Goal: Task Accomplishment & Management: Manage account settings

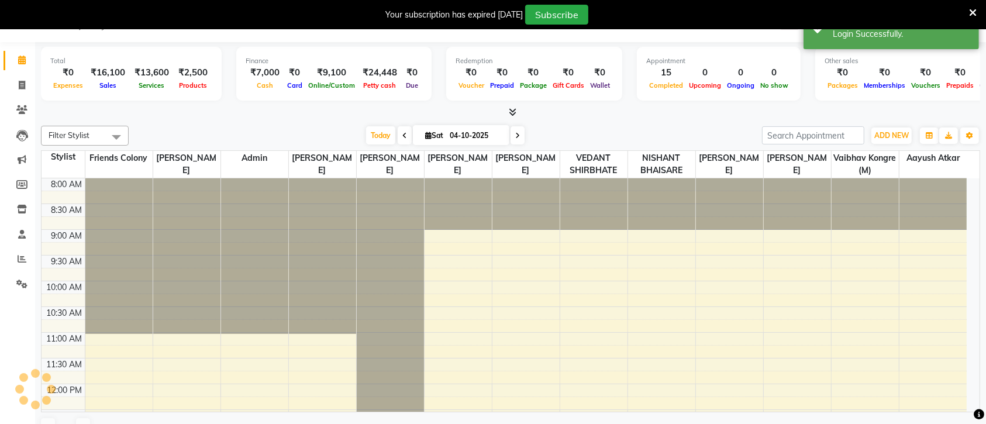
select select "en"
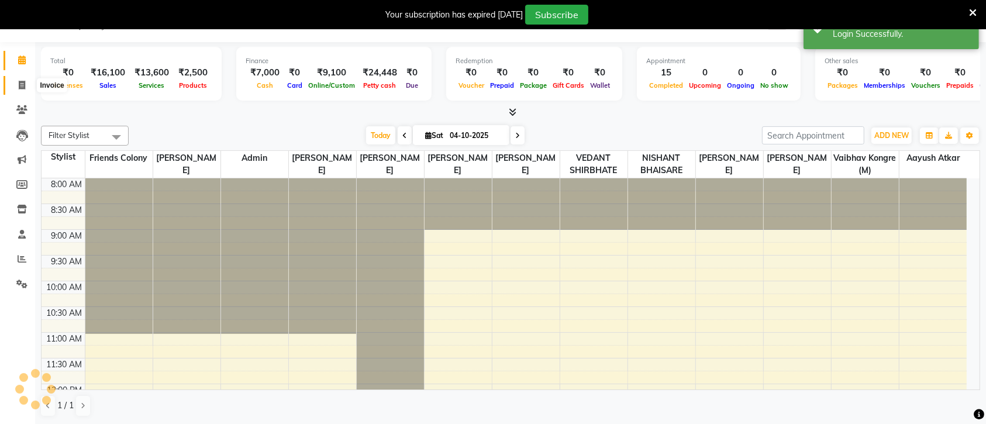
click at [19, 84] on icon at bounding box center [22, 85] width 6 height 9
select select "service"
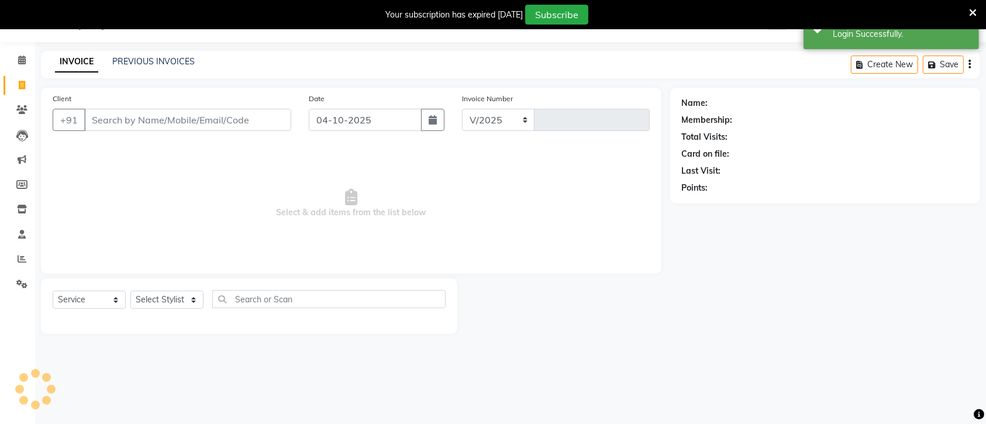
select select "3583"
type input "3331"
click at [209, 65] on div "INVOICE PREVIOUS INVOICES Create New Save" at bounding box center [510, 64] width 939 height 27
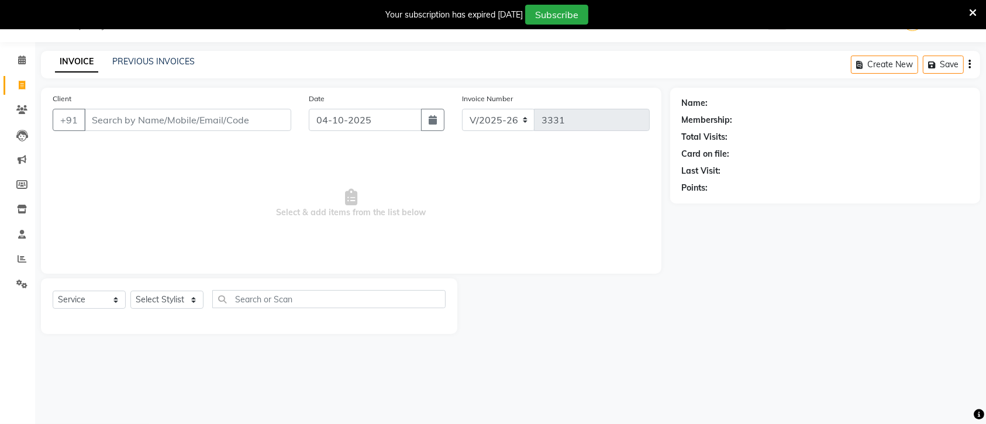
click at [225, 65] on div "INVOICE PREVIOUS INVOICES Create New Save" at bounding box center [510, 64] width 939 height 27
click at [165, 63] on link "PREVIOUS INVOICES" at bounding box center [153, 61] width 82 height 11
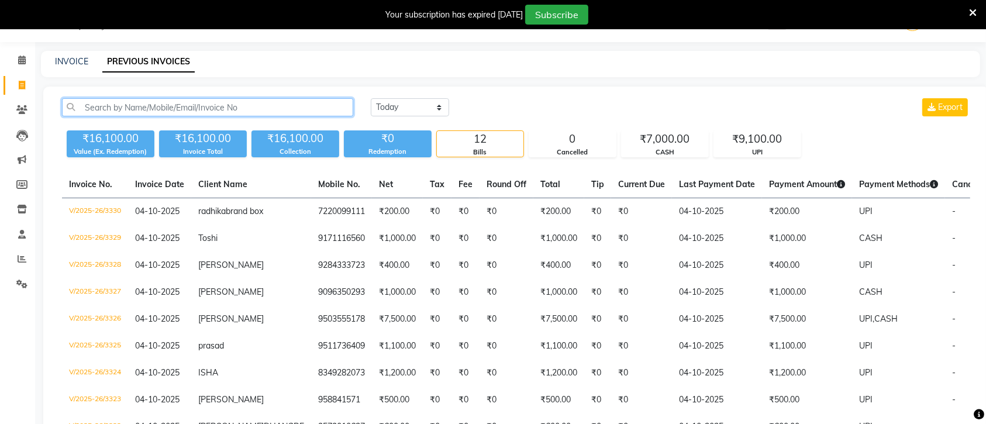
click at [267, 104] on input "text" at bounding box center [207, 107] width 291 height 18
click at [276, 105] on input "text" at bounding box center [207, 107] width 291 height 18
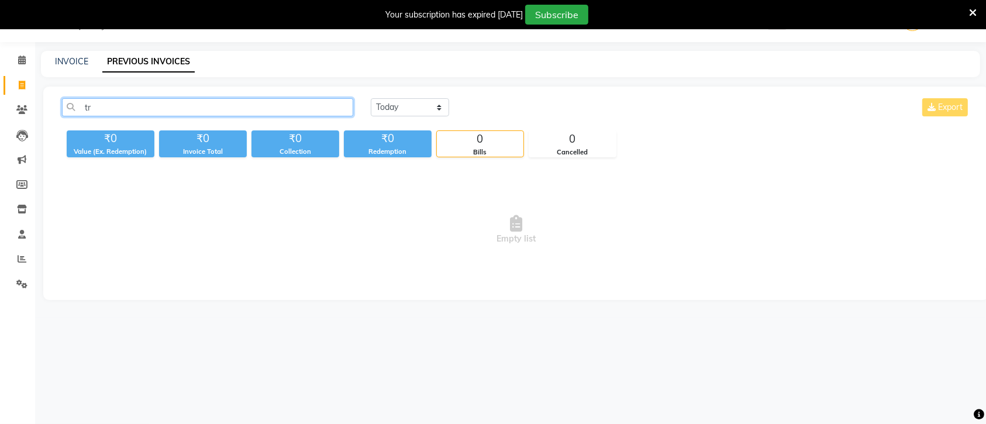
type input "t"
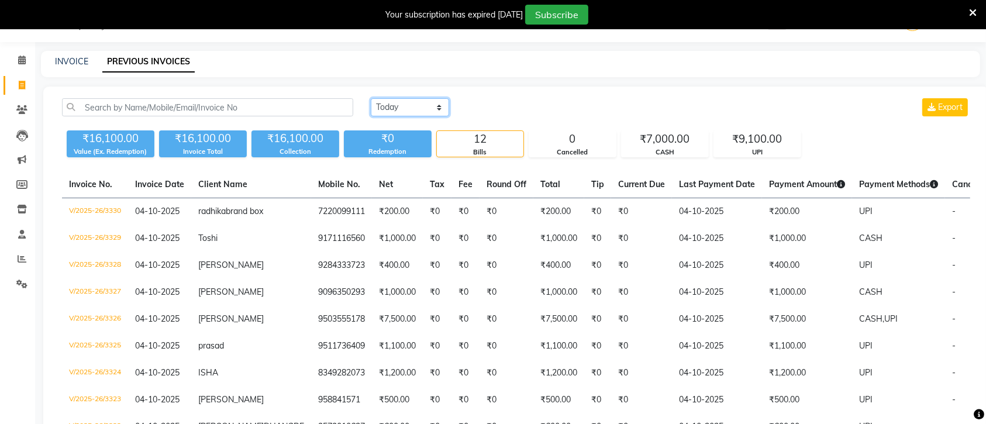
click at [438, 108] on select "[DATE] [DATE] Custom Range" at bounding box center [410, 107] width 78 height 18
select select "range"
click at [371, 98] on select "[DATE] [DATE] Custom Range" at bounding box center [410, 107] width 78 height 18
click at [533, 107] on input "04-10-2025" at bounding box center [505, 107] width 82 height 16
select select "10"
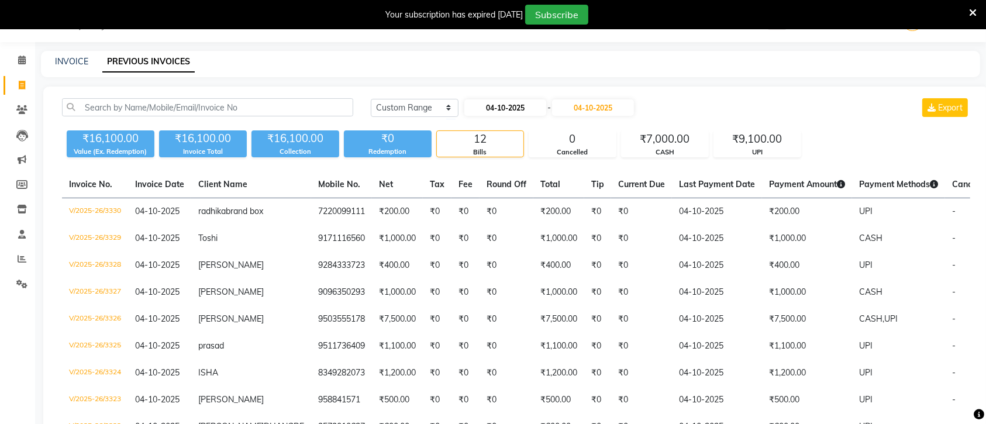
select select "2025"
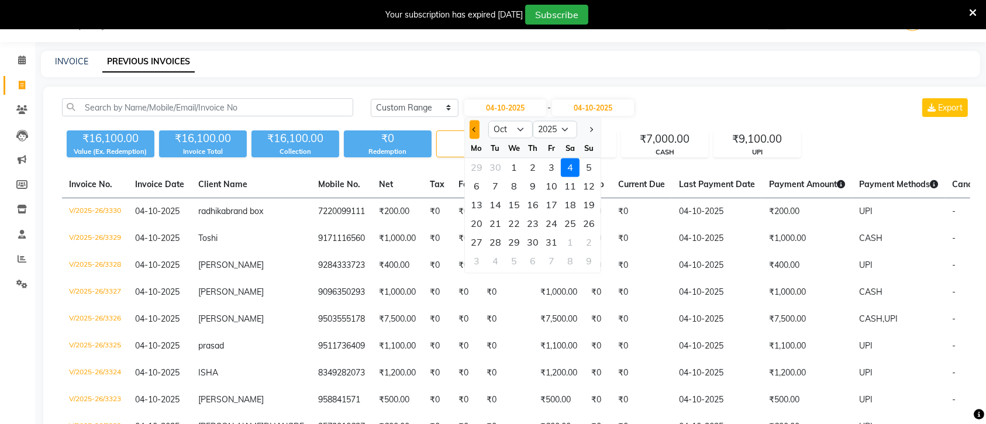
click at [472, 129] on span "Previous month" at bounding box center [474, 129] width 5 height 5
select select "9"
click at [475, 167] on div "1" at bounding box center [476, 167] width 19 height 19
type input "01-09-2025"
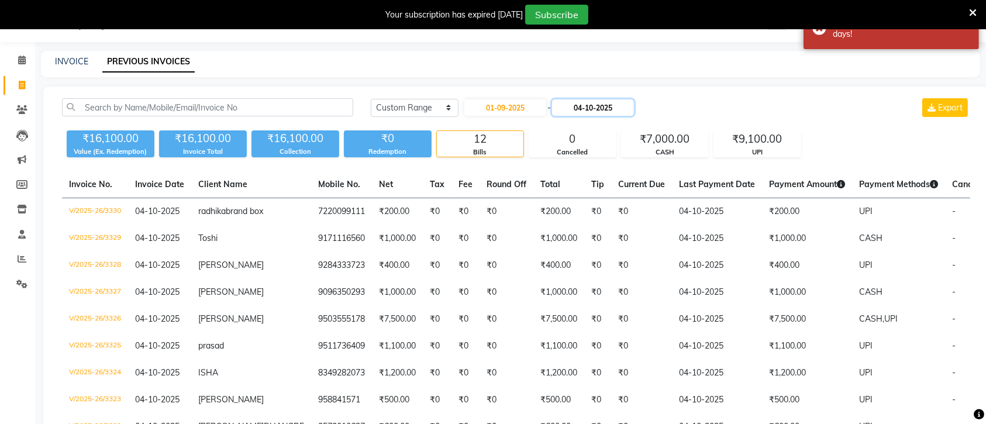
click at [606, 109] on input "04-10-2025" at bounding box center [593, 107] width 82 height 16
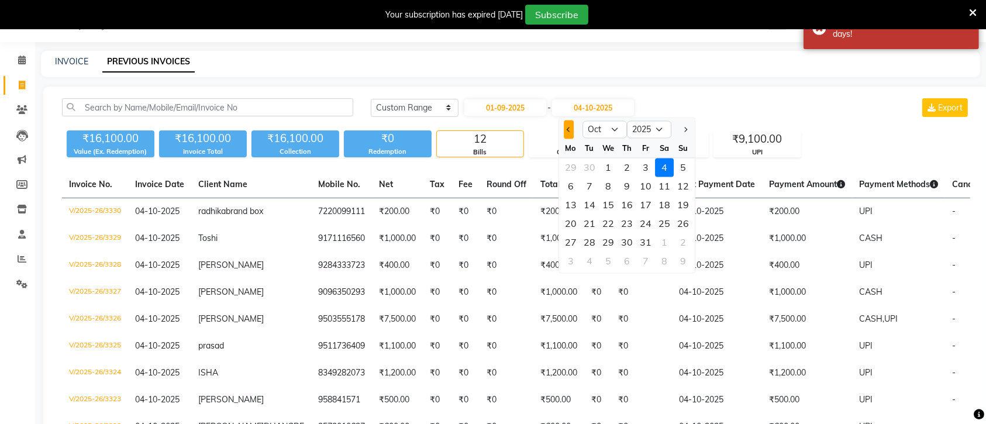
click at [565, 127] on button "Previous month" at bounding box center [569, 129] width 10 height 19
select select "9"
click at [586, 240] on div "30" at bounding box center [589, 242] width 19 height 19
type input "30-09-2025"
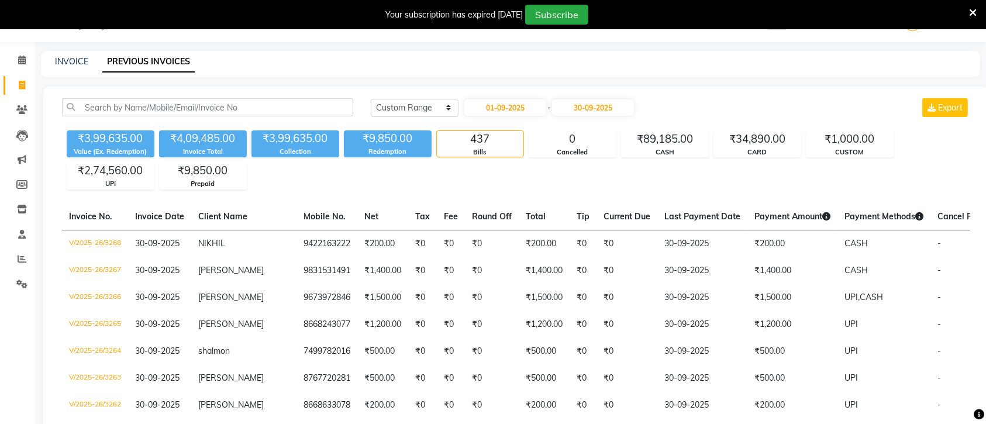
click at [174, 60] on link "PREVIOUS INVOICES" at bounding box center [148, 61] width 92 height 21
click at [446, 107] on select "[DATE] [DATE] Custom Range" at bounding box center [415, 108] width 88 height 18
click at [446, 106] on select "[DATE] [DATE] Custom Range" at bounding box center [415, 108] width 88 height 18
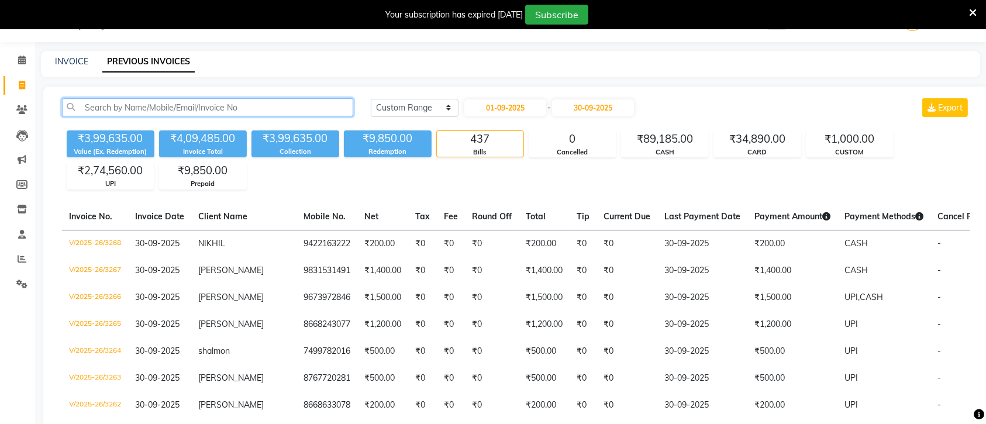
click at [158, 103] on input "text" at bounding box center [207, 107] width 291 height 18
click at [154, 104] on input "text" at bounding box center [207, 107] width 291 height 18
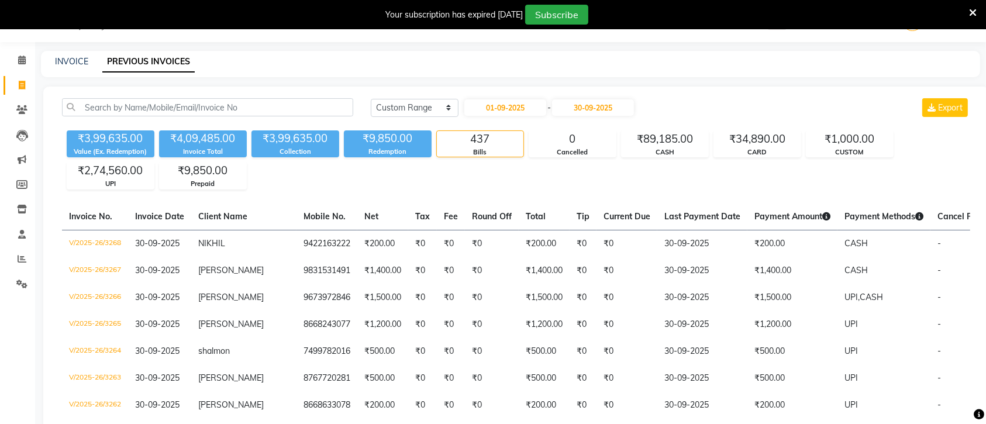
click at [971, 10] on icon at bounding box center [973, 13] width 8 height 11
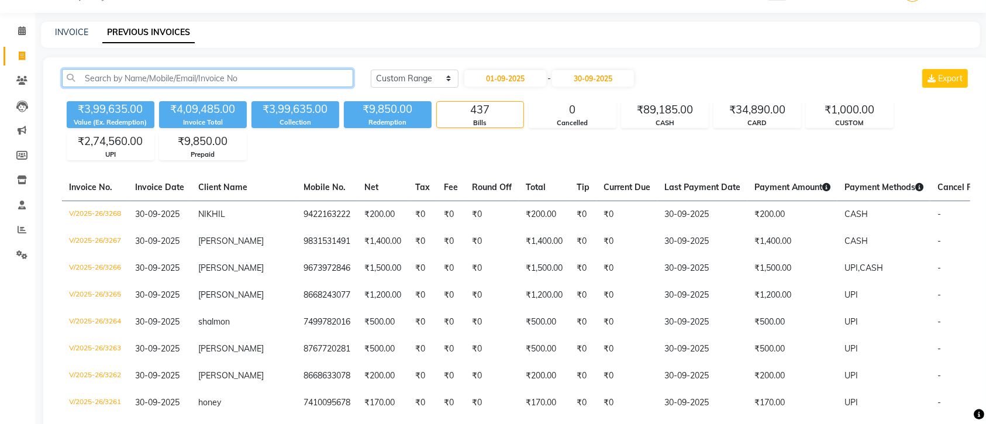
click at [256, 76] on input "text" at bounding box center [207, 78] width 291 height 18
